Goal: Task Accomplishment & Management: Manage account settings

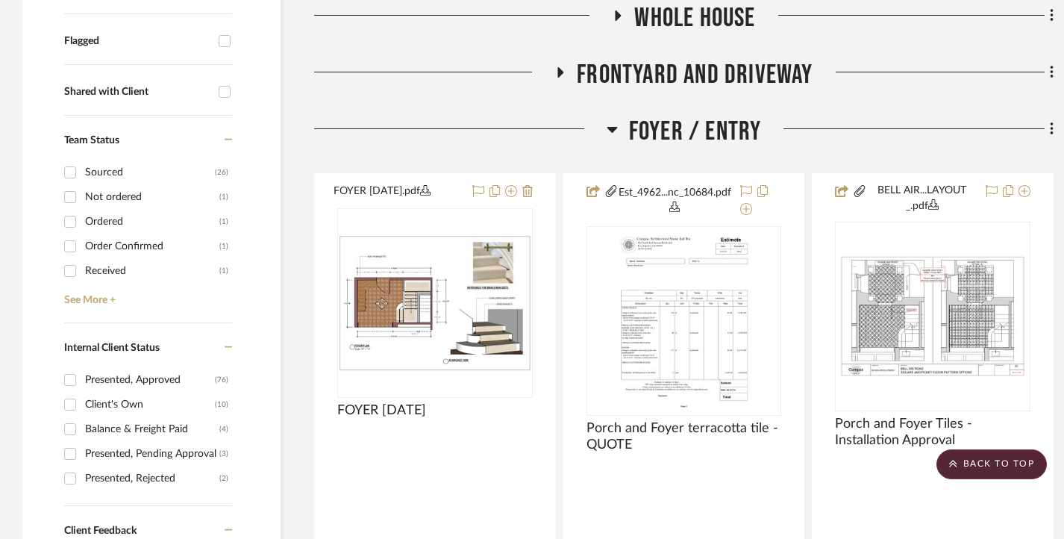
scroll to position [373, 0]
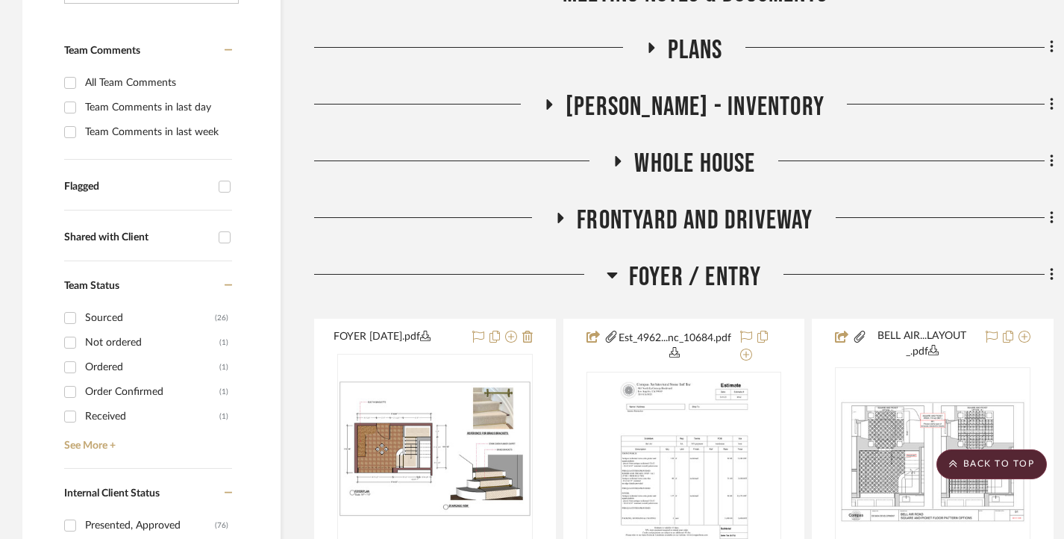
click at [610, 267] on icon at bounding box center [612, 275] width 11 height 18
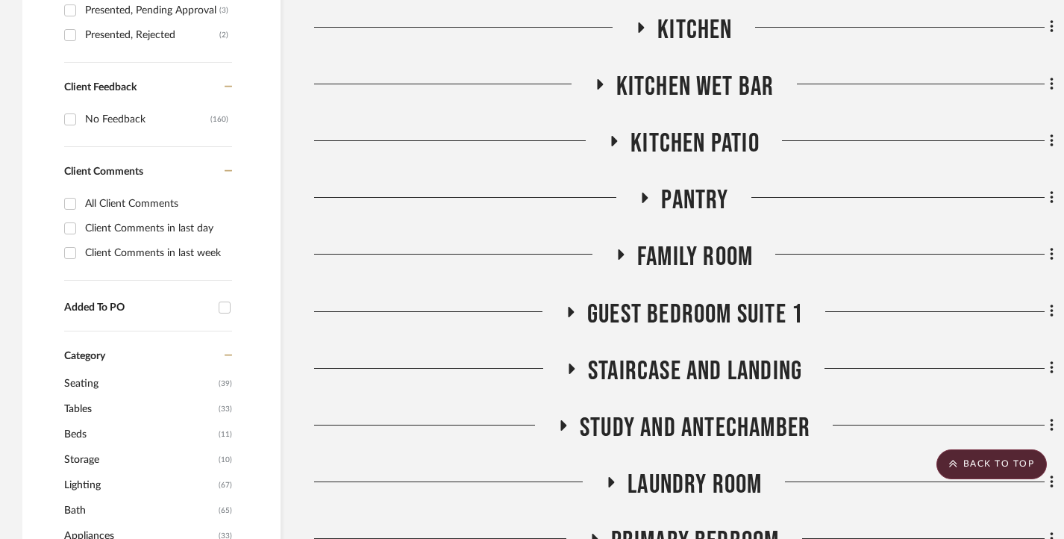
scroll to position [896, 0]
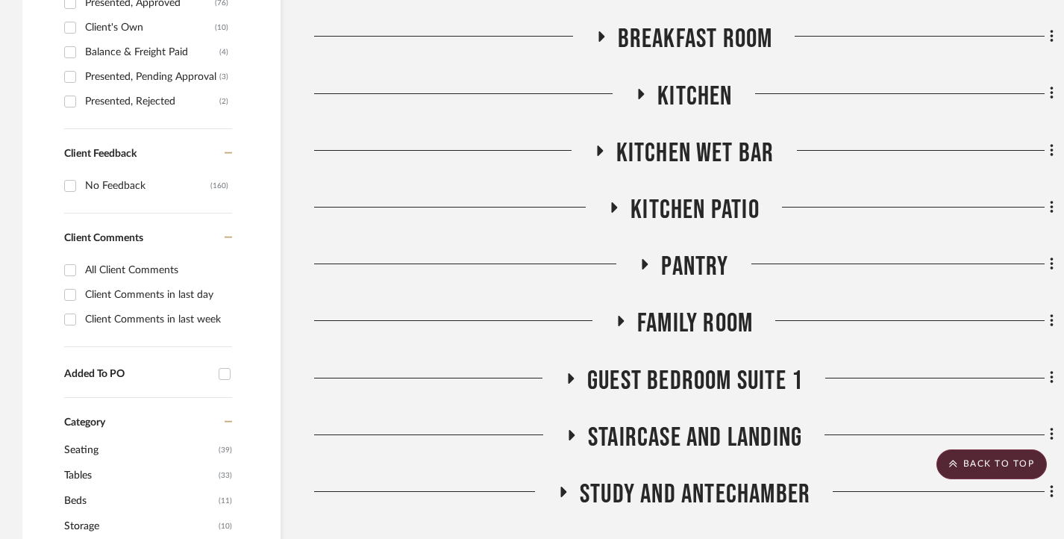
click at [618, 323] on icon at bounding box center [621, 321] width 6 height 10
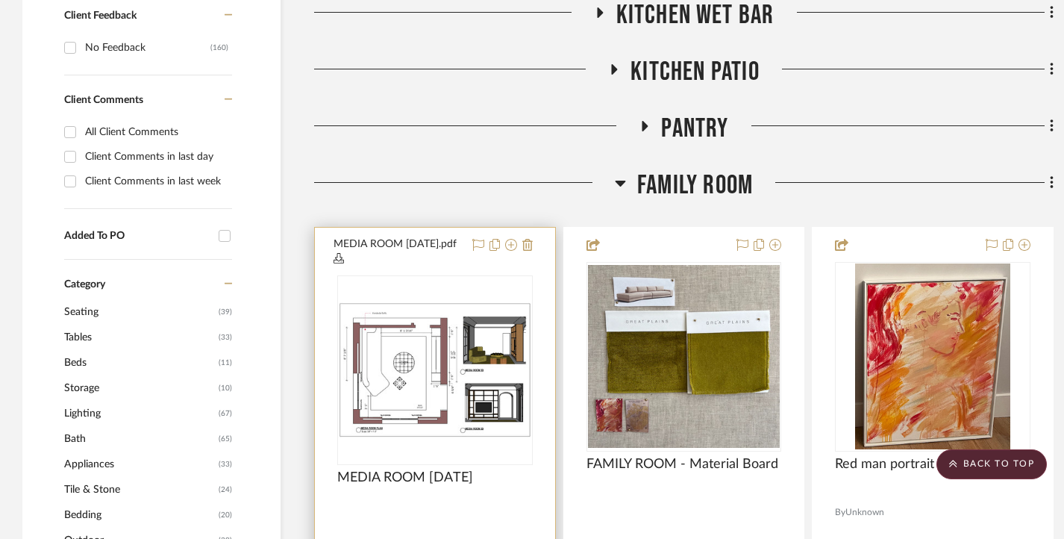
scroll to position [1045, 0]
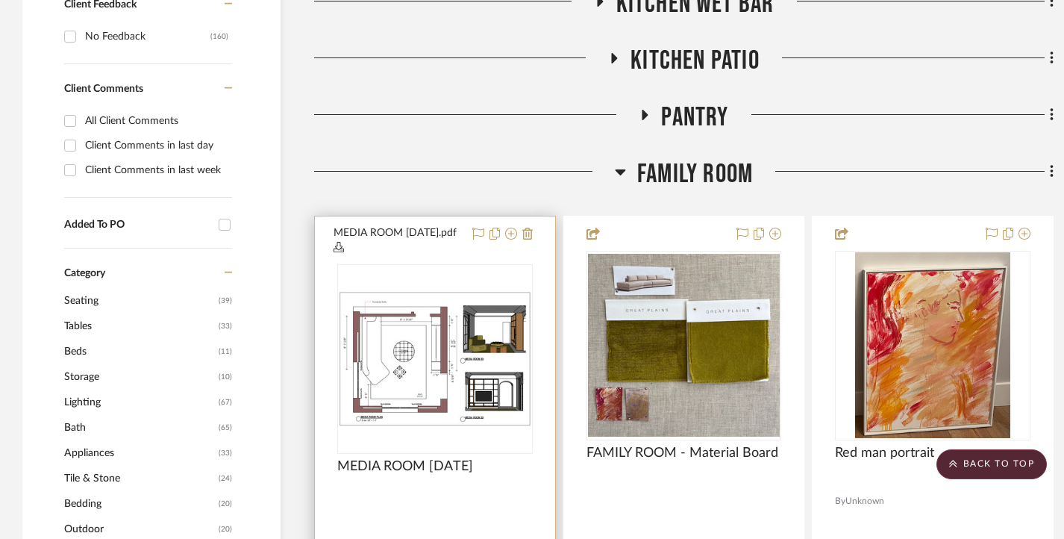
click at [475, 350] on img "0" at bounding box center [435, 359] width 193 height 136
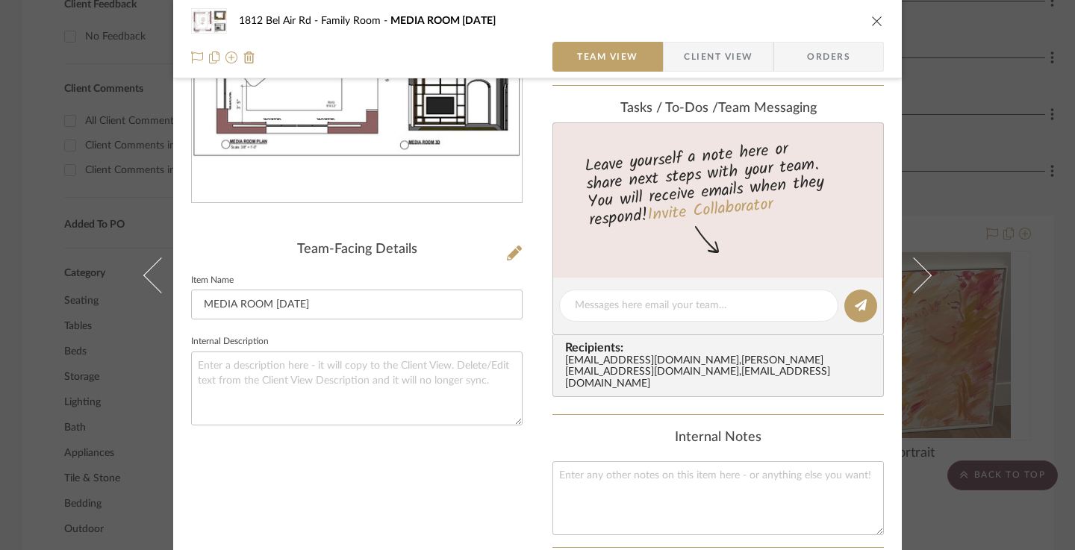
scroll to position [373, 0]
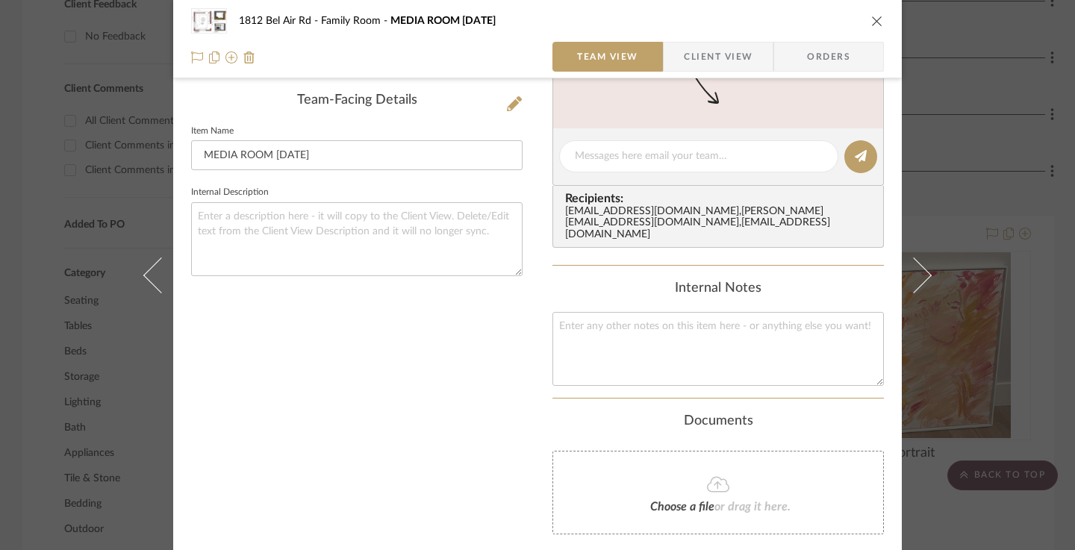
click at [1046, 316] on div "1812 Bel Air Rd Family Room MEDIA ROOM [DATE] Team View Client View Orders MEDI…" at bounding box center [537, 275] width 1075 height 550
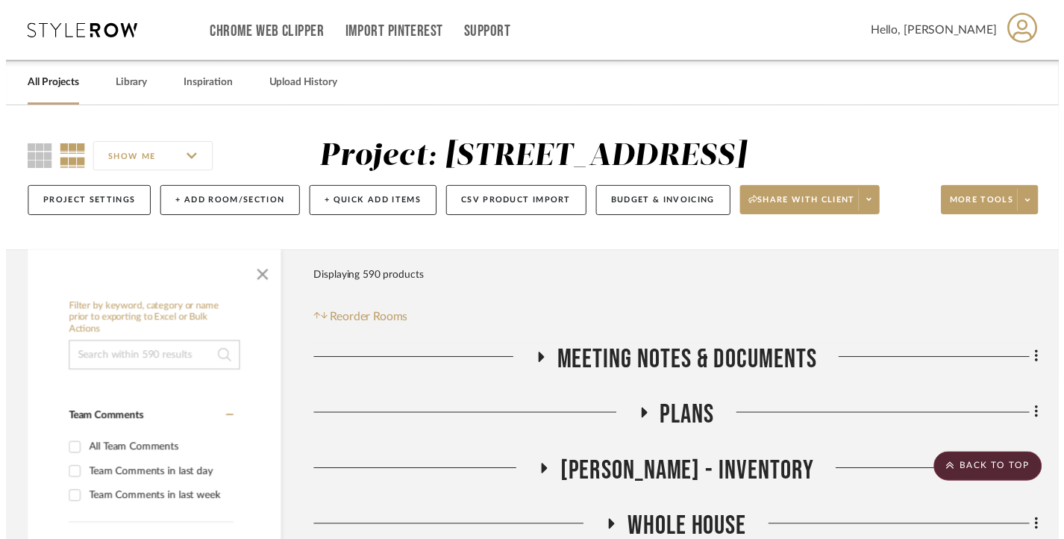
scroll to position [1045, 0]
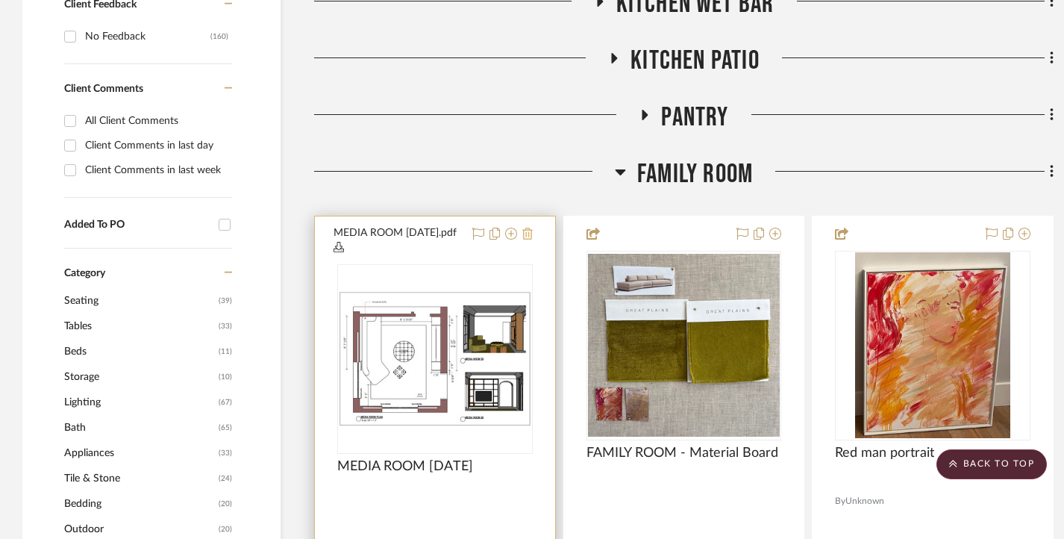
click at [525, 230] on icon at bounding box center [527, 234] width 10 height 12
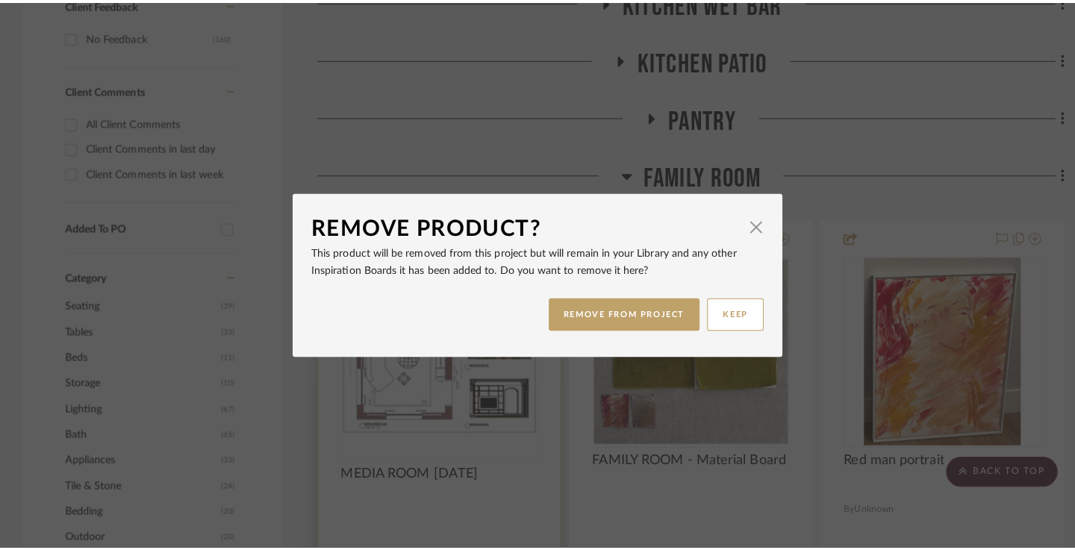
scroll to position [0, 0]
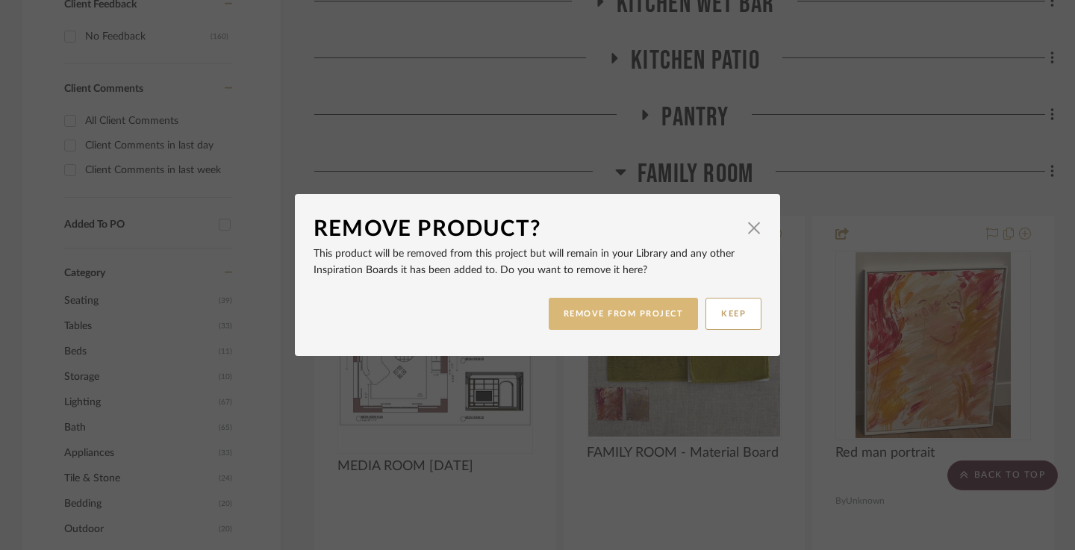
click at [623, 316] on button "REMOVE FROM PROJECT" at bounding box center [624, 314] width 150 height 32
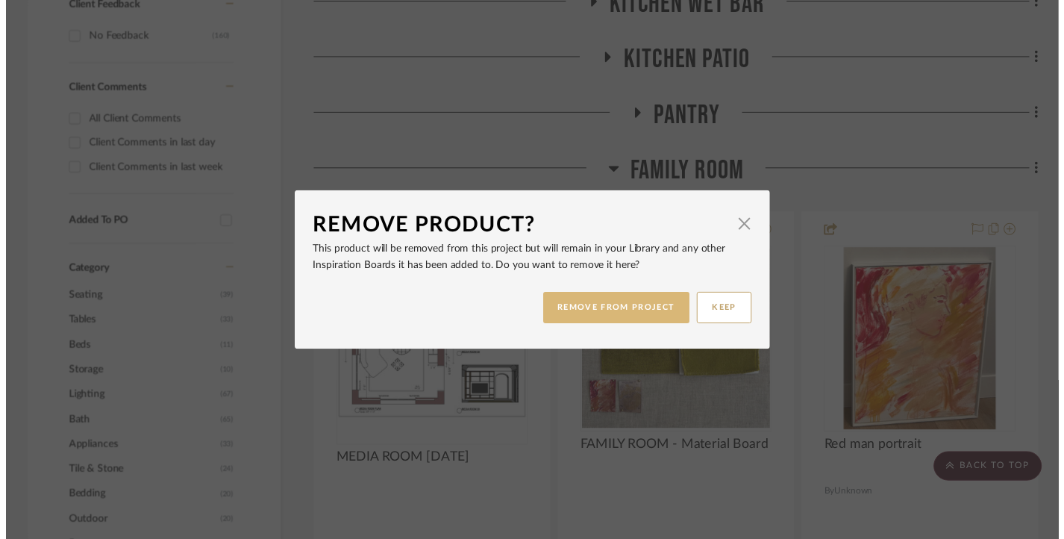
scroll to position [1045, 0]
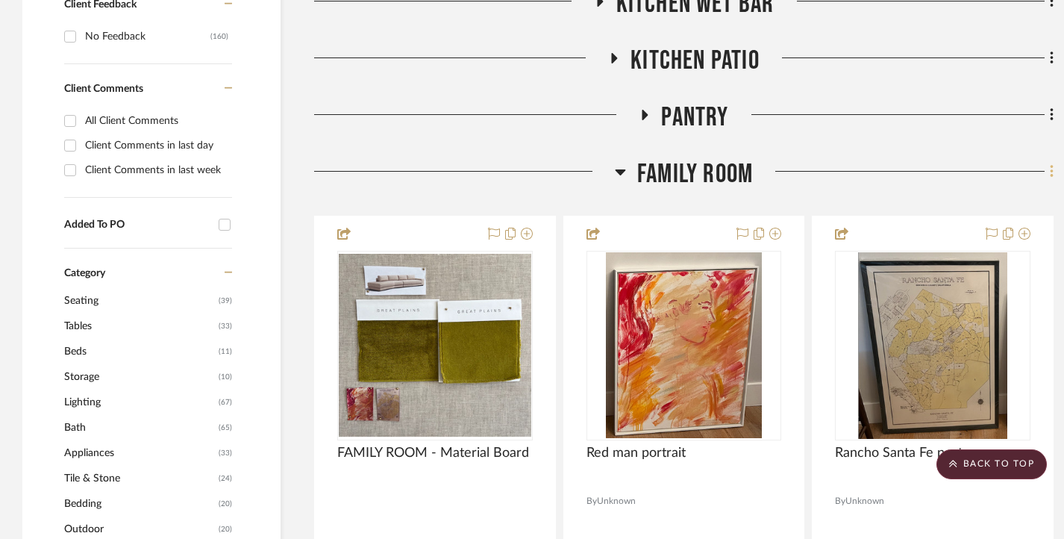
click at [1050, 172] on icon at bounding box center [1051, 171] width 3 height 13
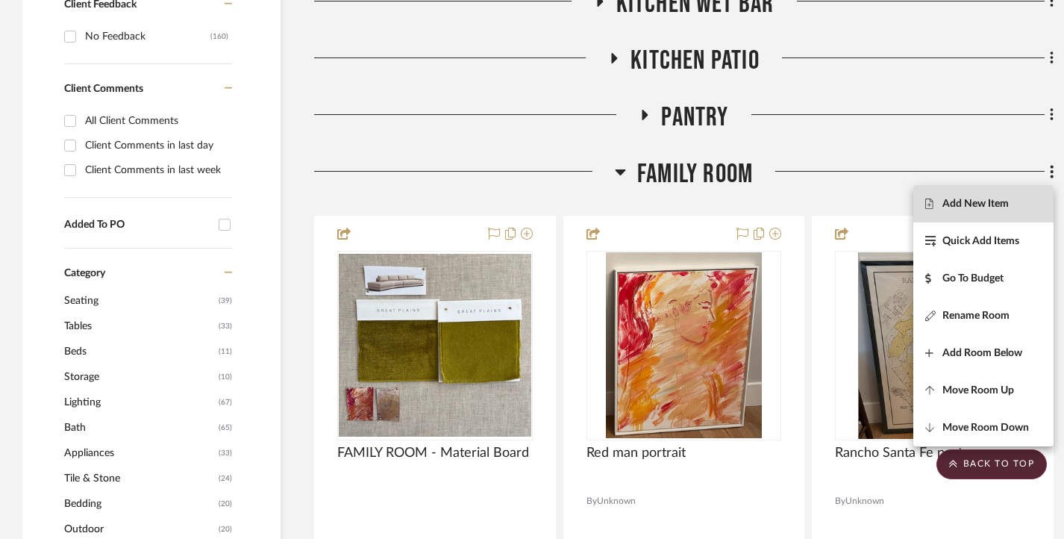
click at [999, 197] on button "Add New Item" at bounding box center [983, 203] width 140 height 37
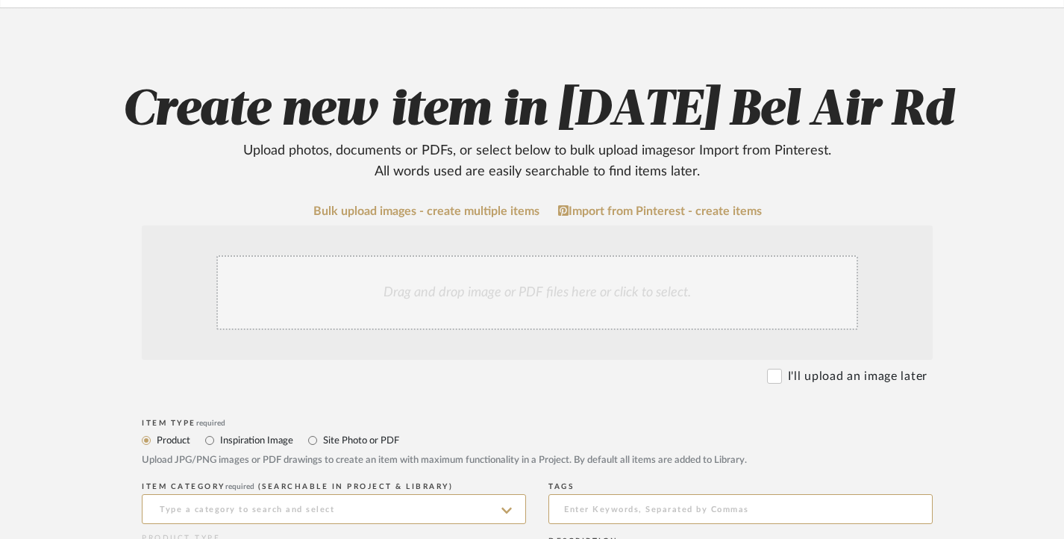
scroll to position [224, 0]
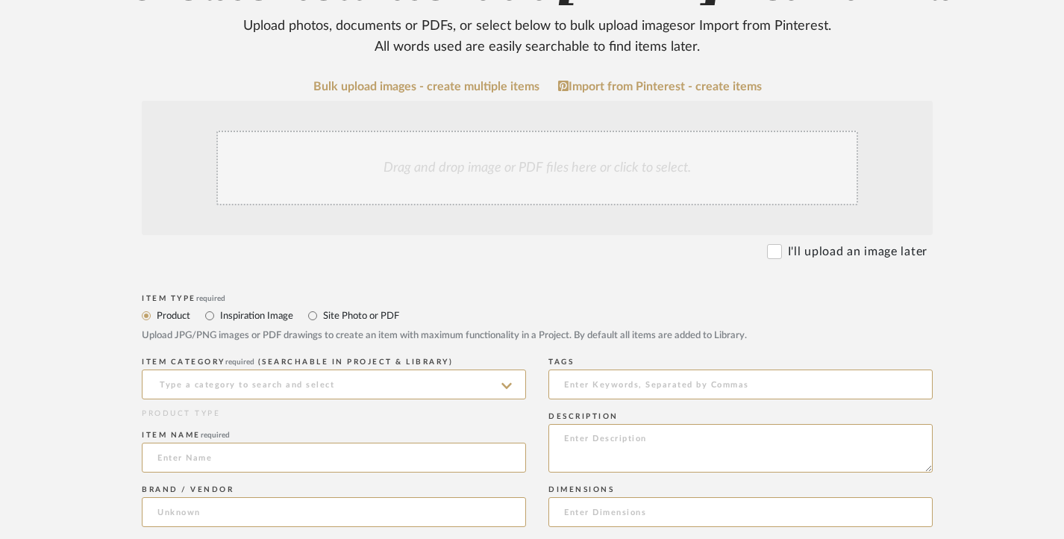
click at [325, 320] on label "Site Photo or PDF" at bounding box center [361, 315] width 78 height 16
click at [322, 320] on input "Site Photo or PDF" at bounding box center [313, 316] width 18 height 18
radio input "true"
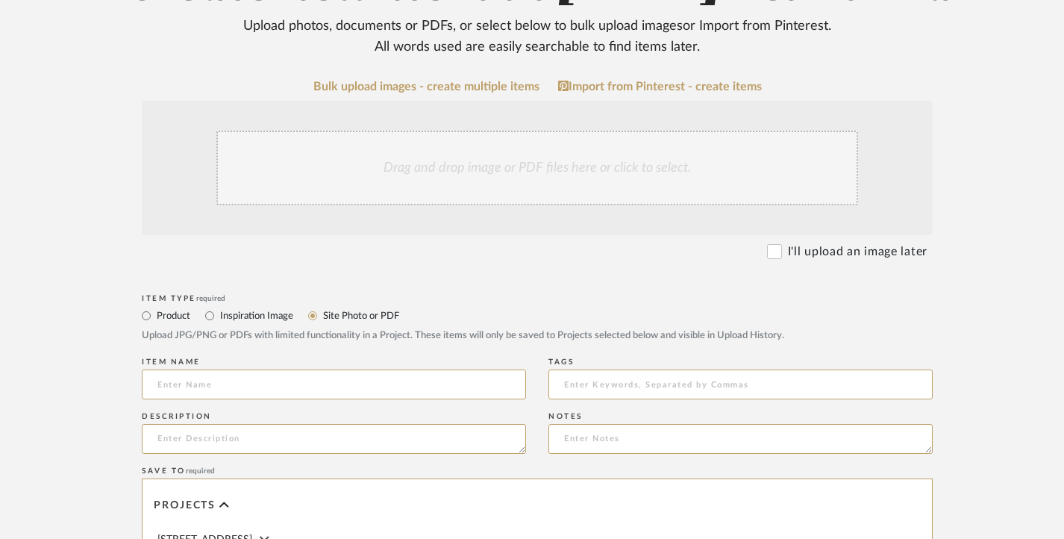
click at [440, 153] on div "Drag and drop image or PDF files here or click to select." at bounding box center [537, 168] width 642 height 75
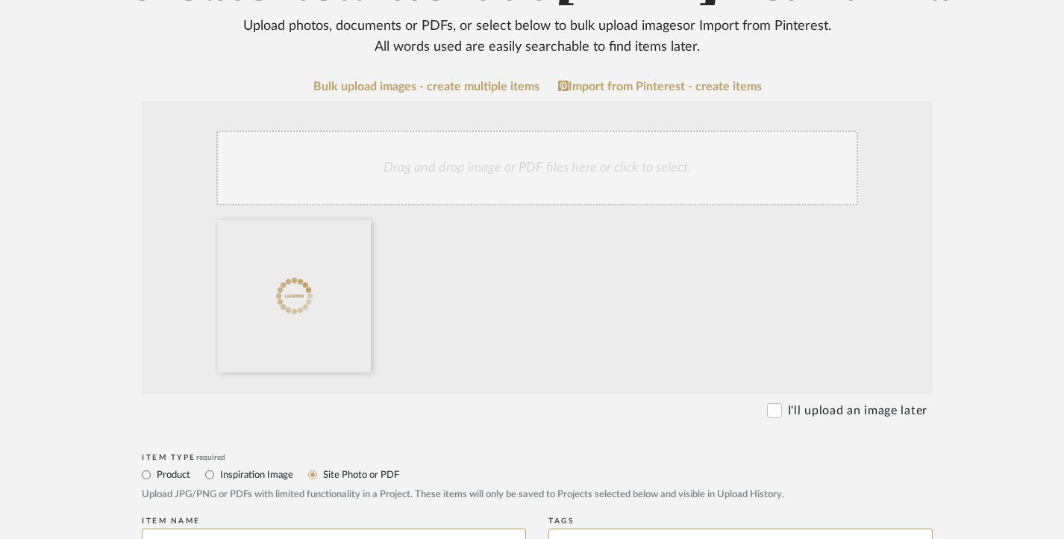
click at [503, 178] on div "Drag and drop image or PDF files here or click to select." at bounding box center [537, 168] width 642 height 75
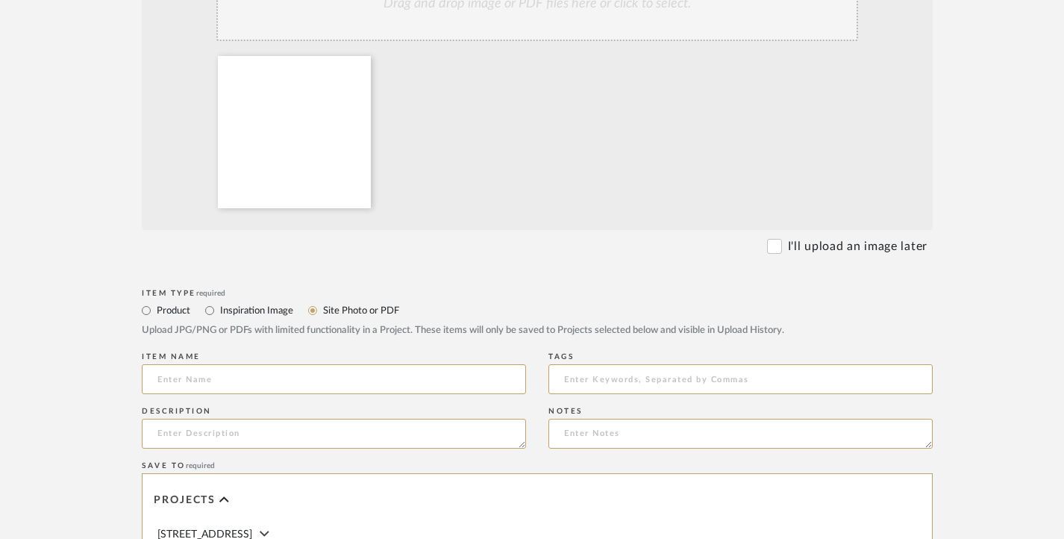
scroll to position [448, 0]
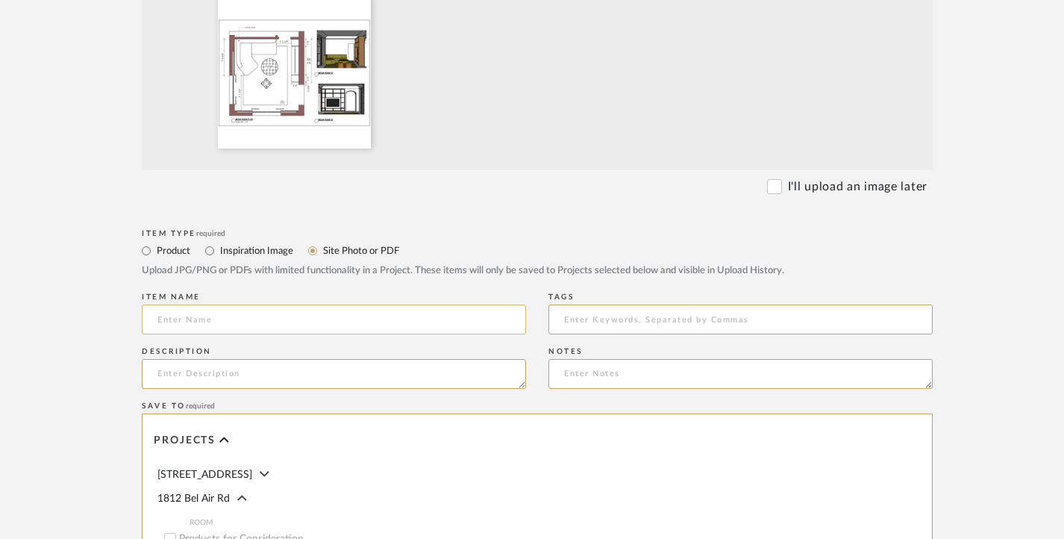
click at [162, 315] on input at bounding box center [334, 319] width 384 height 30
paste input "MEDIA ROOM [DATE]"
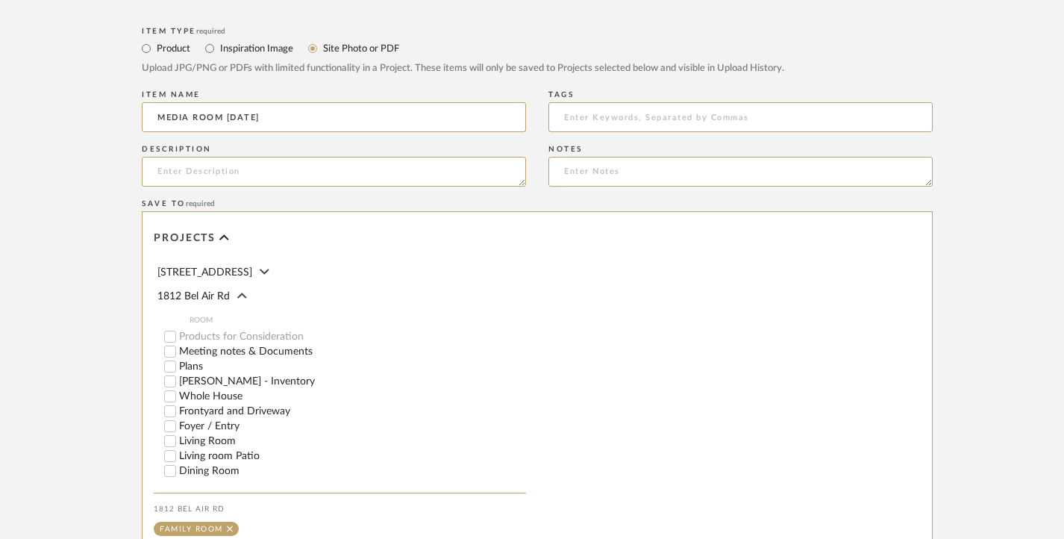
scroll to position [843, 0]
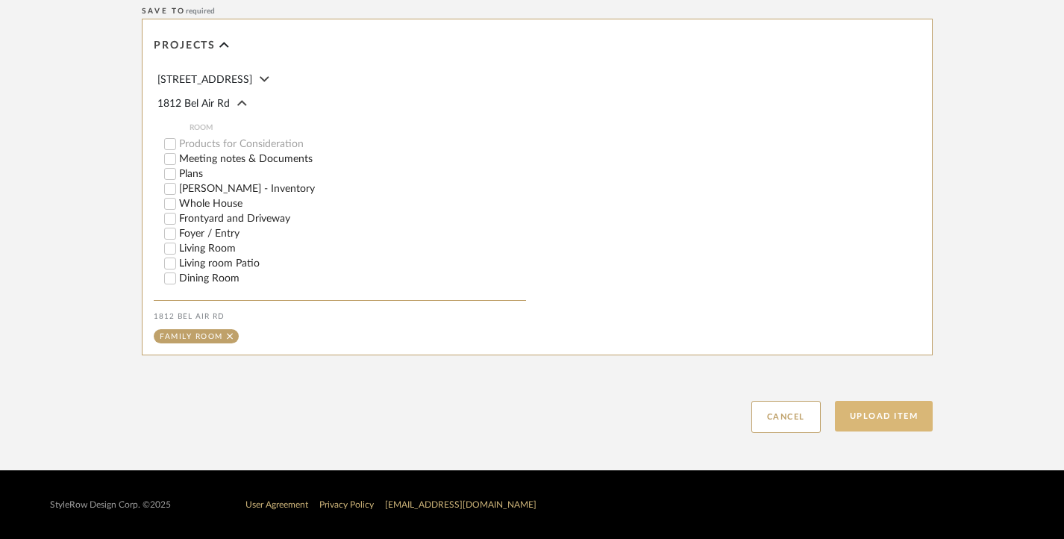
type input "MEDIA ROOM [DATE]"
click at [899, 421] on button "Upload Item" at bounding box center [884, 416] width 99 height 31
